Goal: Task Accomplishment & Management: Manage account settings

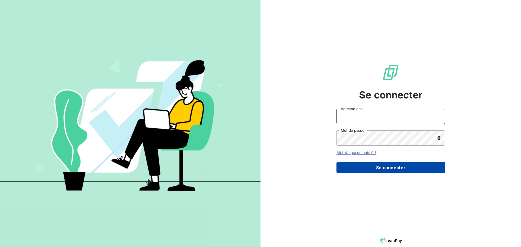
type input "[EMAIL_ADDRESS][DOMAIN_NAME]"
click at [392, 169] on button "Se connecter" at bounding box center [390, 167] width 109 height 11
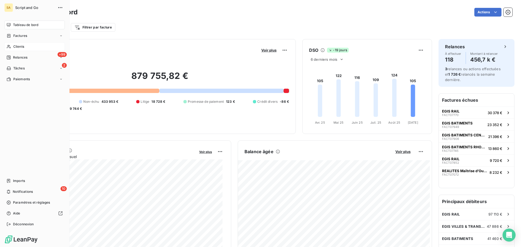
click at [24, 45] on span "Clients" at bounding box center [18, 46] width 11 height 5
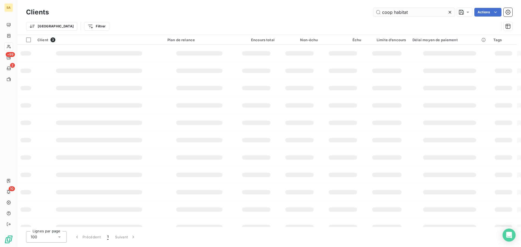
type input "coop habitat"
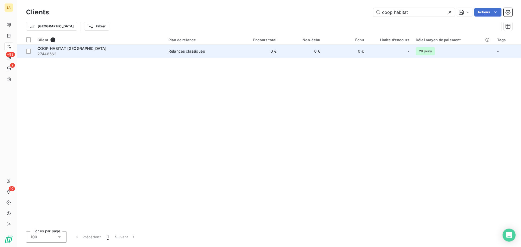
click at [132, 55] on span "27446562" at bounding box center [99, 53] width 125 height 5
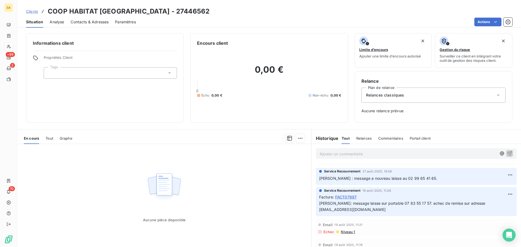
scroll to position [27, 0]
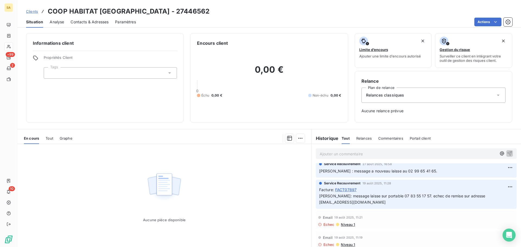
click at [84, 22] on span "Contacts & Adresses" at bounding box center [90, 21] width 38 height 5
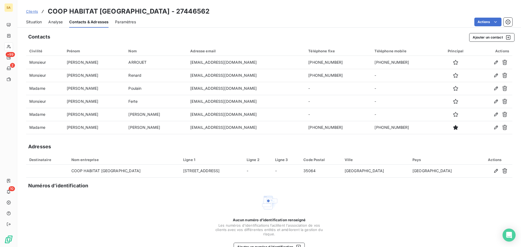
click at [37, 22] on span "Situation" at bounding box center [34, 21] width 16 height 5
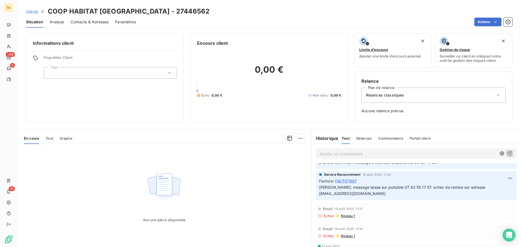
scroll to position [18, 0]
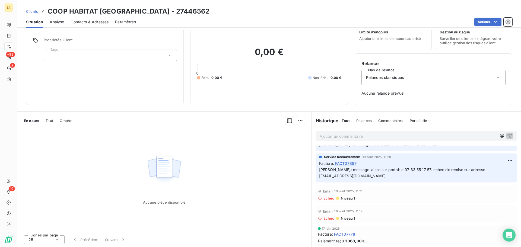
click at [344, 217] on span "Niveau 1" at bounding box center [347, 218] width 15 height 4
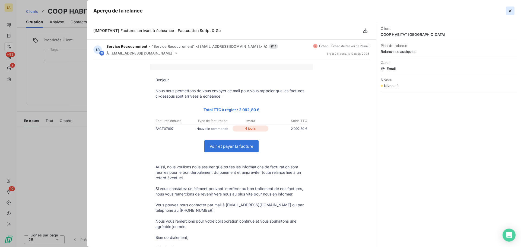
click at [510, 12] on icon "button" at bounding box center [509, 10] width 5 height 5
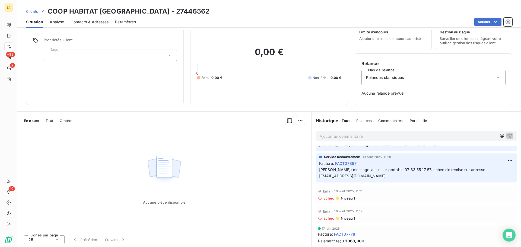
click at [89, 21] on span "Contacts & Adresses" at bounding box center [90, 21] width 38 height 5
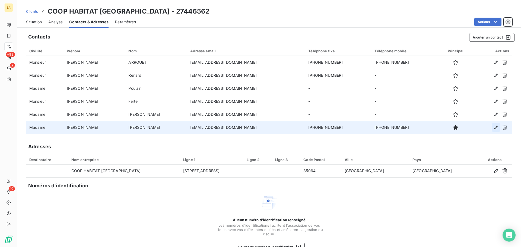
click at [493, 128] on icon "button" at bounding box center [495, 127] width 5 height 5
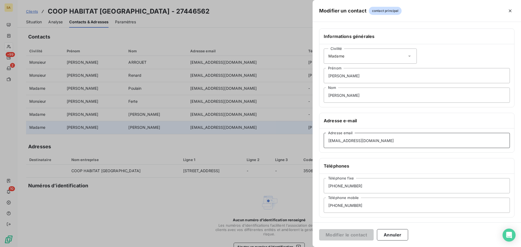
click at [342, 141] on input "[EMAIL_ADDRESS][DOMAIN_NAME]" at bounding box center [417, 140] width 186 height 15
drag, startPoint x: 342, startPoint y: 141, endPoint x: 334, endPoint y: 135, distance: 9.9
click at [330, 141] on input "[EMAIL_ADDRESS][DOMAIN_NAME]" at bounding box center [417, 140] width 186 height 15
type input "[EMAIL_ADDRESS][DOMAIN_NAME]"
drag, startPoint x: 348, startPoint y: 75, endPoint x: 320, endPoint y: 75, distance: 28.5
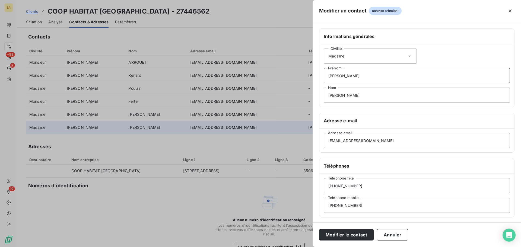
click at [320, 75] on div "Civilité Madame [PERSON_NAME] Prénom [PERSON_NAME] Nom" at bounding box center [416, 75] width 195 height 63
drag, startPoint x: 347, startPoint y: 93, endPoint x: 320, endPoint y: 95, distance: 26.4
click at [320, 95] on div "Civilité Madame [PERSON_NAME] Nom" at bounding box center [416, 75] width 195 height 63
click at [340, 96] on input "Nom" at bounding box center [417, 95] width 186 height 15
type input "adresse generique"
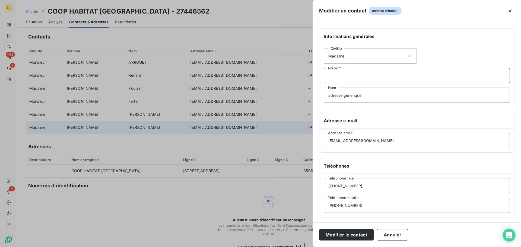
click at [348, 78] on input "Prénom" at bounding box center [417, 75] width 186 height 15
click at [446, 114] on div "Adresse e-mail" at bounding box center [416, 120] width 195 height 15
click at [353, 236] on button "Modifier le contact" at bounding box center [346, 234] width 55 height 11
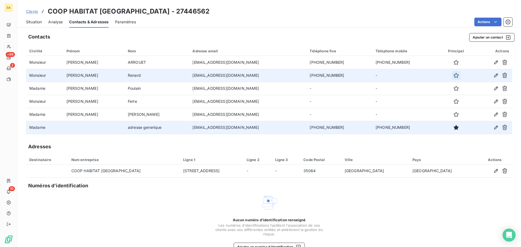
click at [453, 77] on icon "button" at bounding box center [455, 75] width 5 height 5
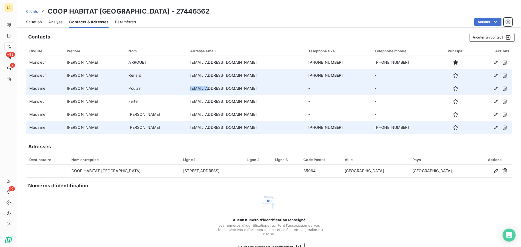
drag, startPoint x: 186, startPoint y: 89, endPoint x: 169, endPoint y: 88, distance: 16.8
click at [187, 88] on td "[EMAIL_ADDRESS][DOMAIN_NAME]" at bounding box center [246, 88] width 118 height 13
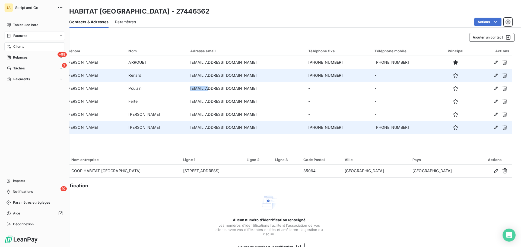
click at [21, 34] on span "Factures" at bounding box center [20, 35] width 14 height 5
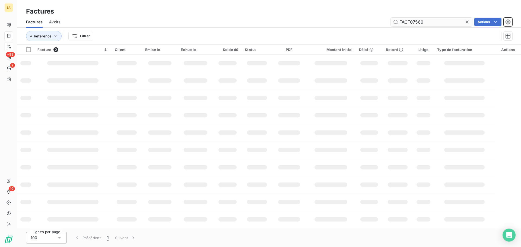
drag, startPoint x: 422, startPoint y: 21, endPoint x: 409, endPoint y: 22, distance: 12.8
click at [409, 22] on input "FACT07560" at bounding box center [431, 22] width 81 height 9
type input "FACT07809"
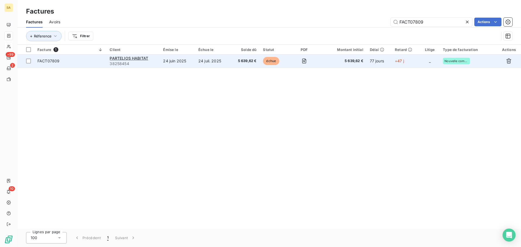
click at [89, 61] on span "FACT07809" at bounding box center [70, 60] width 66 height 5
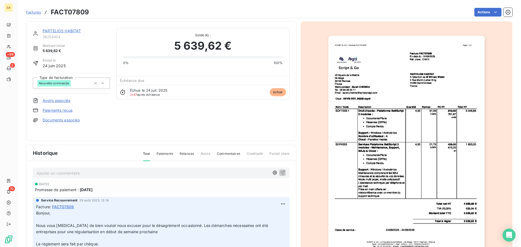
scroll to position [1, 0]
click at [476, 16] on html "SA +99 2 10 Factures FACT07809 Actions PARTELIOS HABITAT 38258454 Montant initi…" at bounding box center [260, 123] width 521 height 247
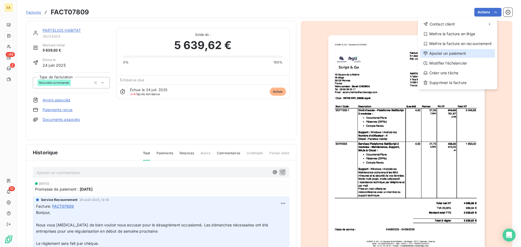
click at [468, 54] on div "Ajouter un paiement" at bounding box center [457, 53] width 75 height 9
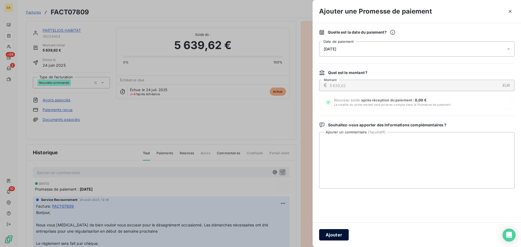
click at [337, 233] on button "Ajouter" at bounding box center [334, 234] width 30 height 11
